Goal: Information Seeking & Learning: Learn about a topic

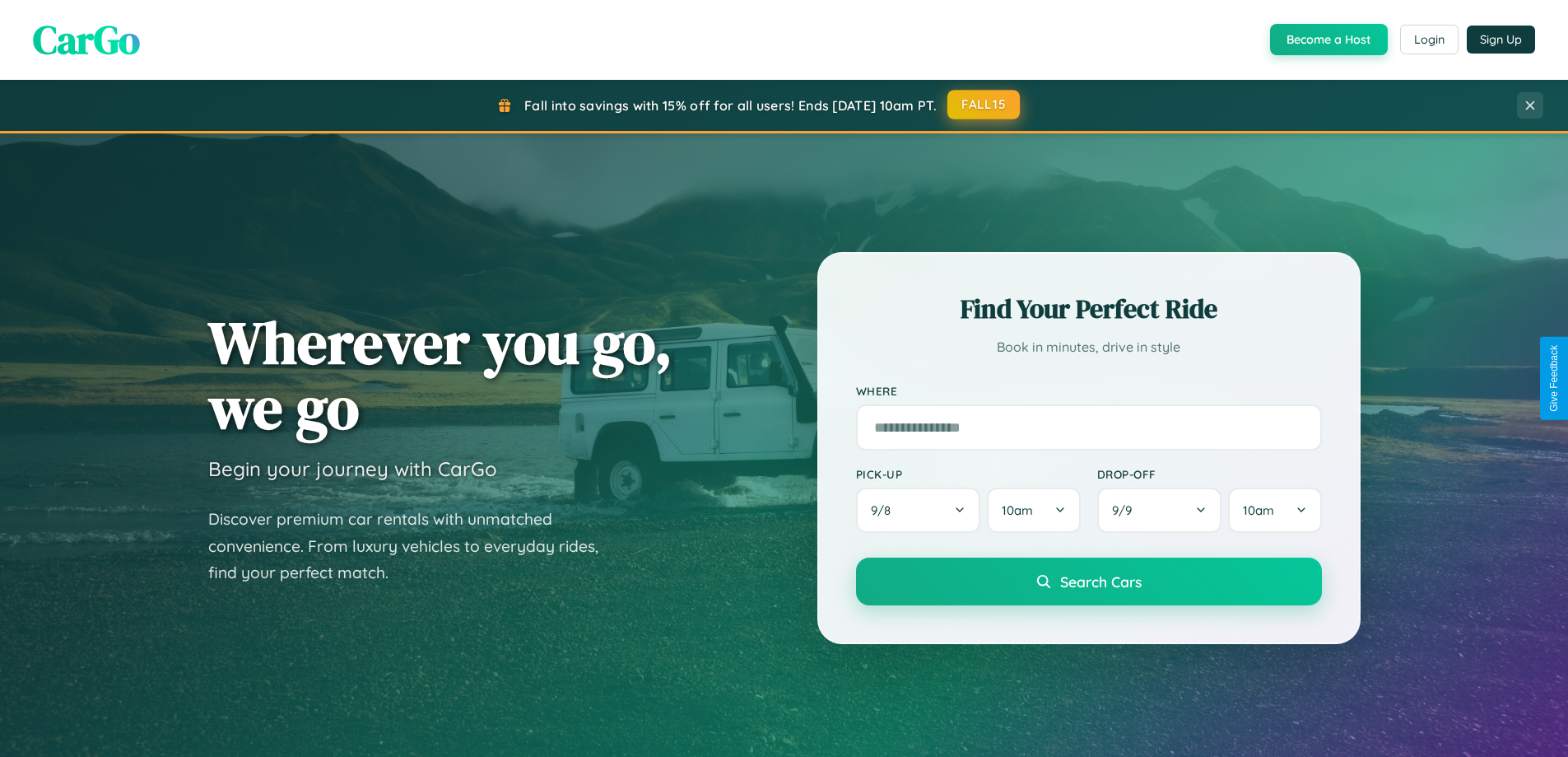
click at [984, 105] on button "FALL15" at bounding box center [983, 105] width 72 height 30
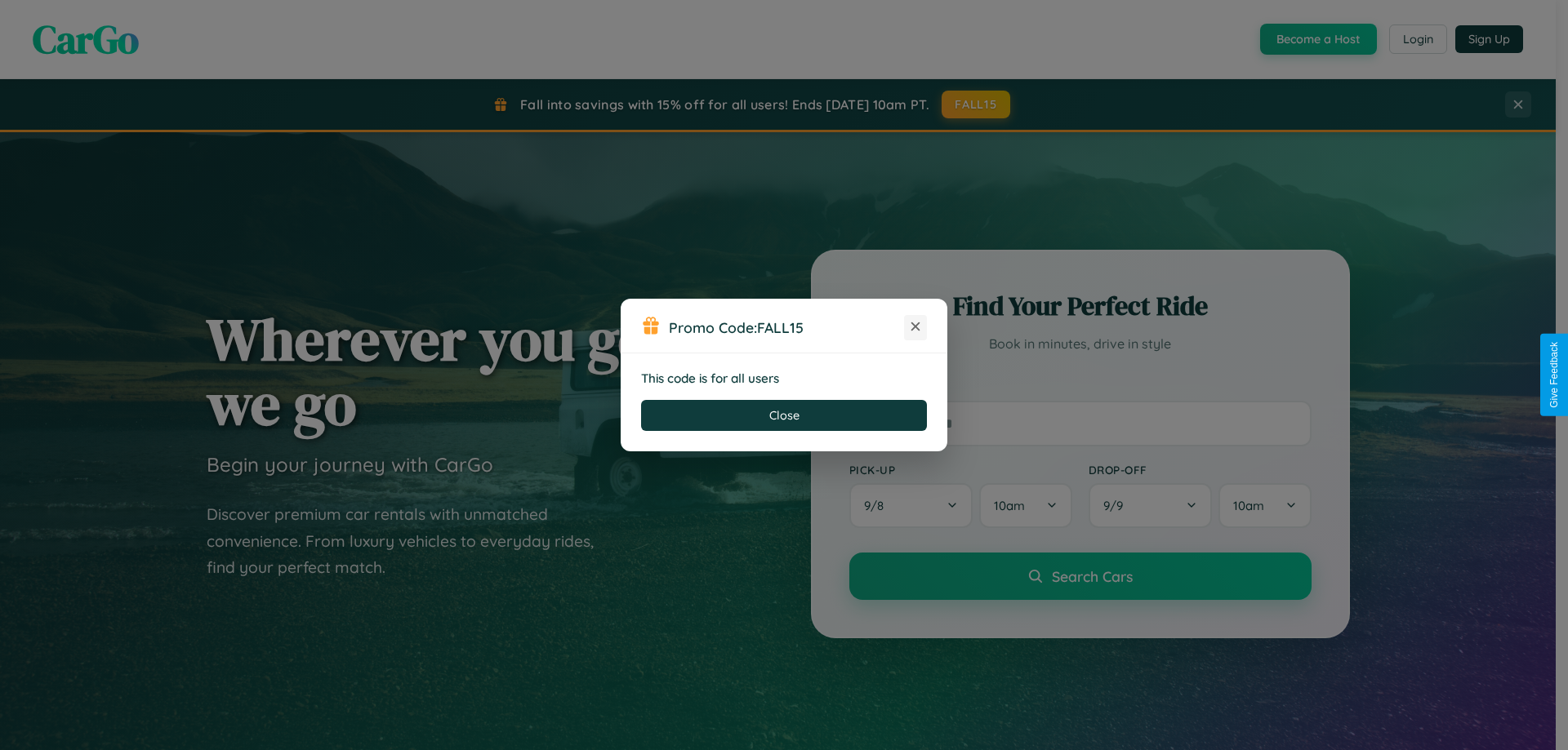
click at [916, 328] on icon at bounding box center [915, 326] width 16 height 16
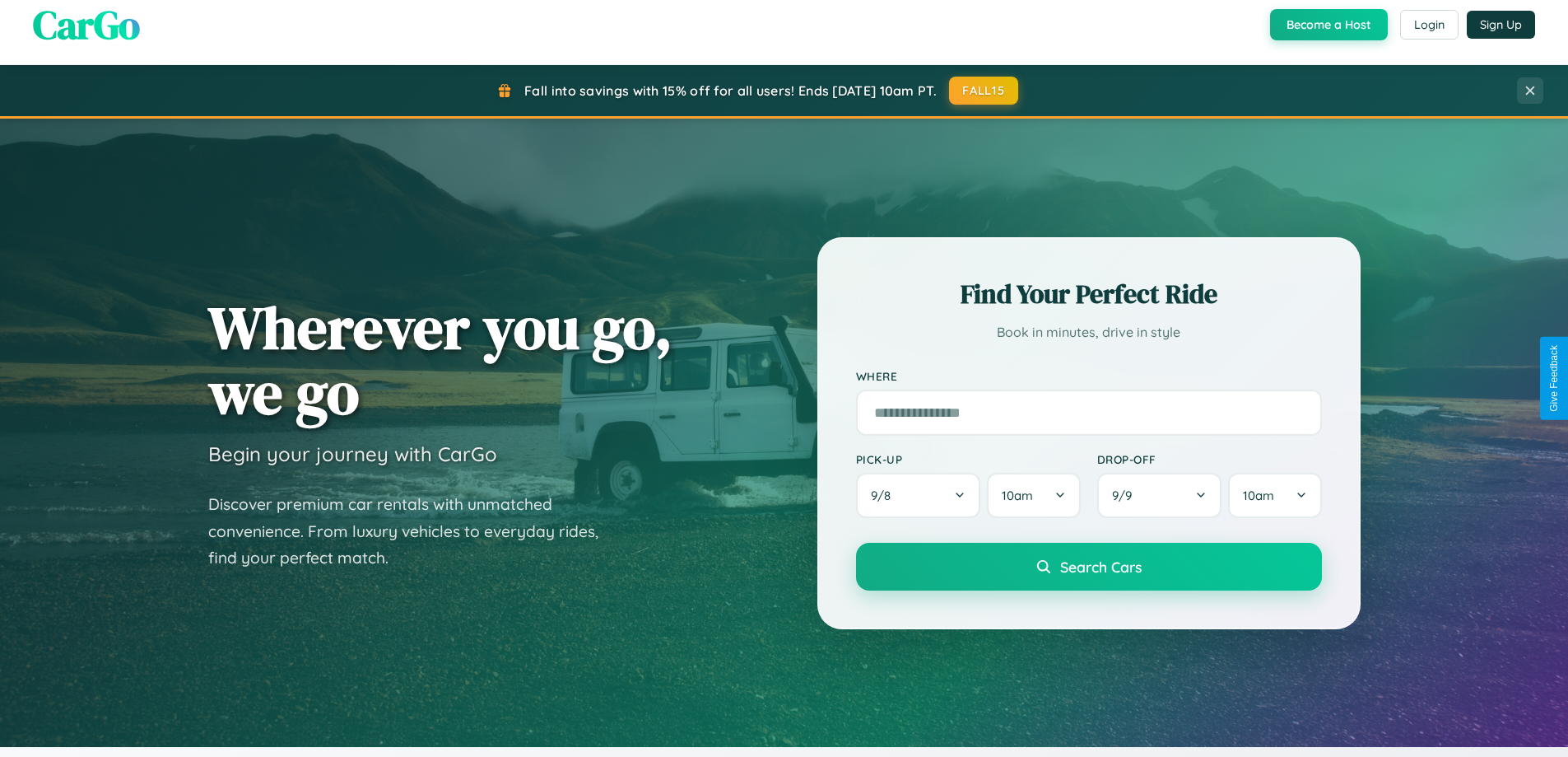
scroll to position [1134, 0]
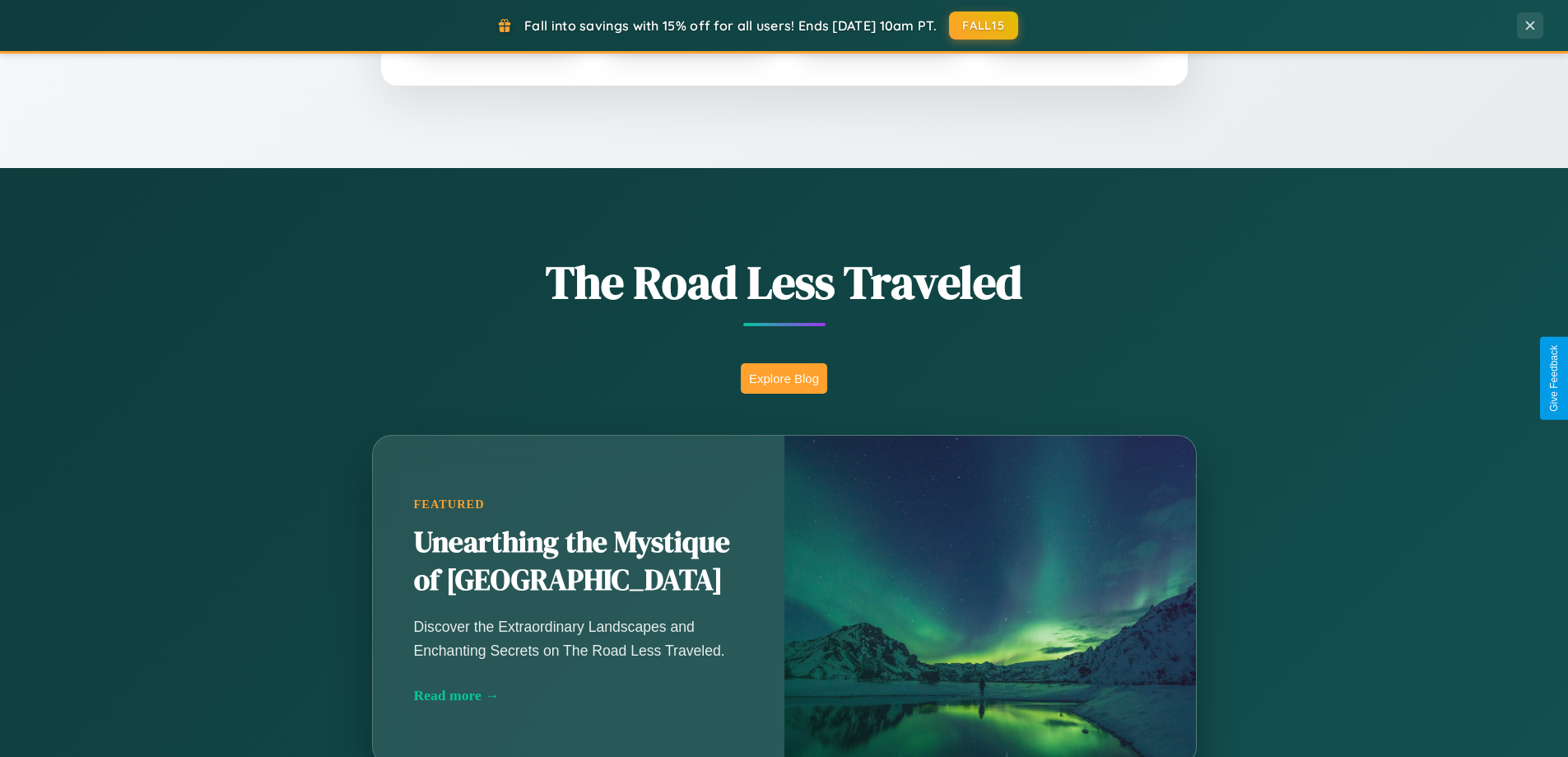
click at [784, 378] on button "Explore Blog" at bounding box center [784, 378] width 86 height 31
